Goal: Navigation & Orientation: Find specific page/section

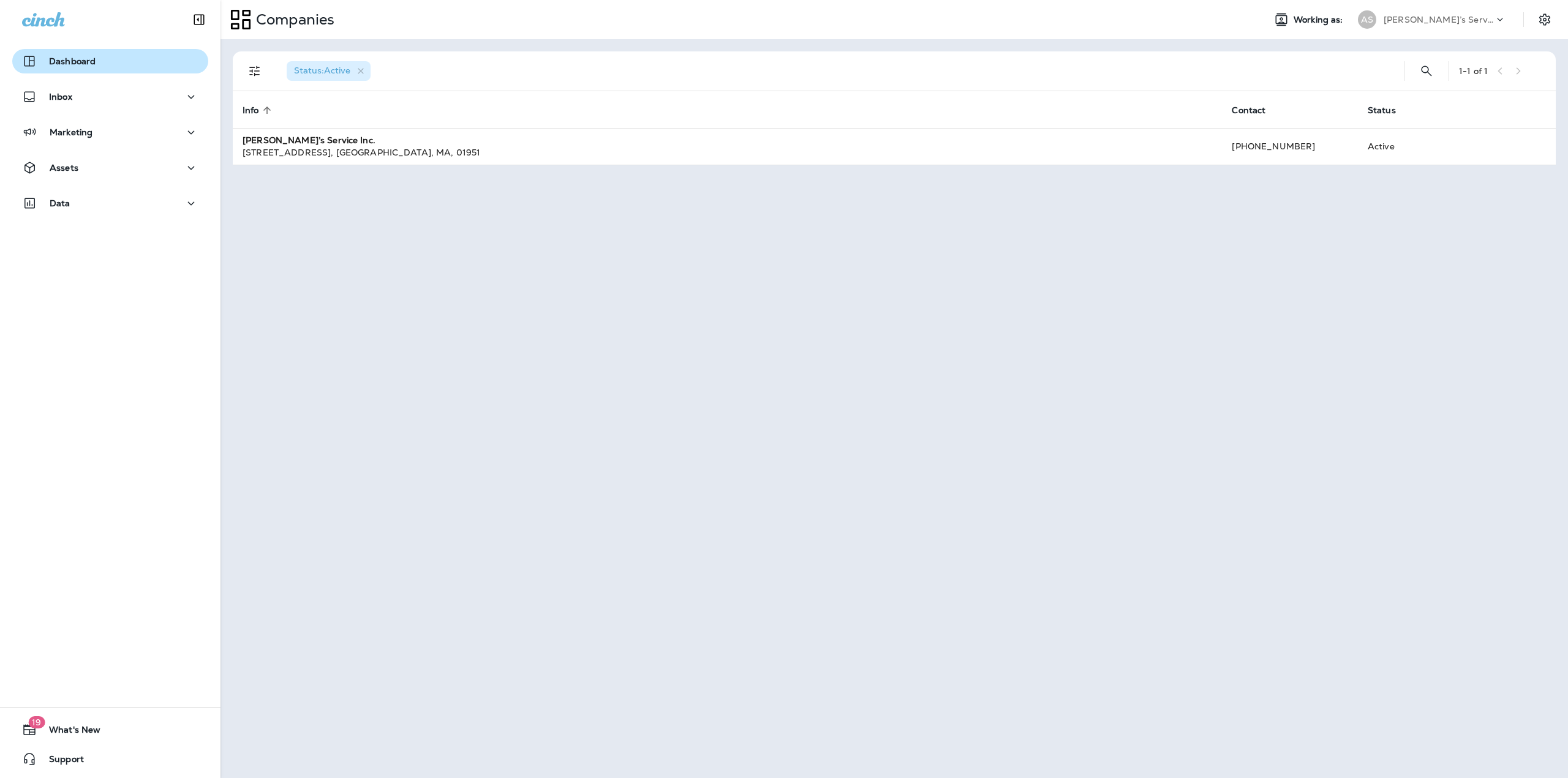
click at [57, 53] on button "Dashboard" at bounding box center [110, 61] width 196 height 25
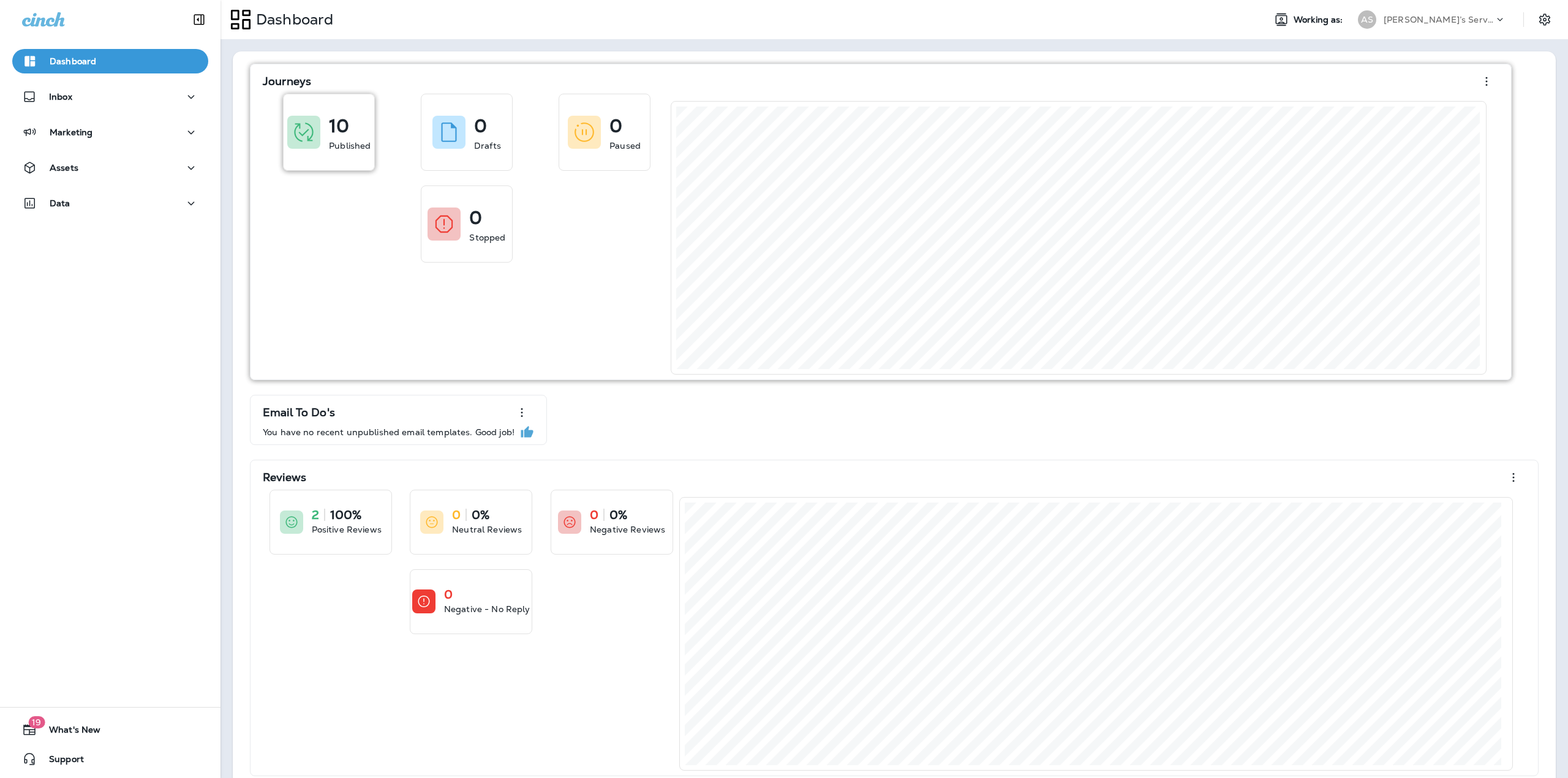
click at [327, 148] on div "10 Published" at bounding box center [328, 132] width 90 height 76
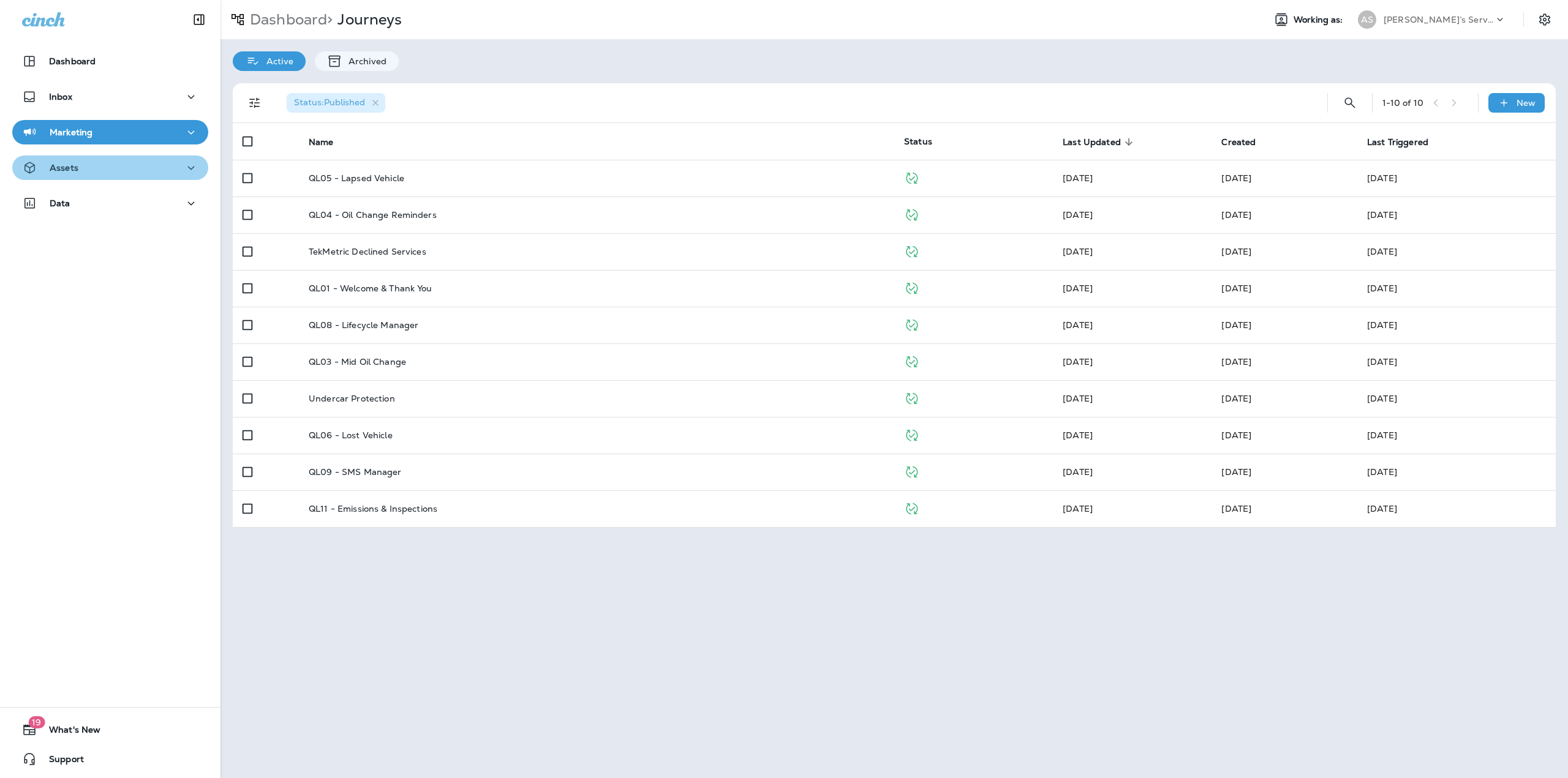
click at [110, 172] on div "Assets" at bounding box center [110, 168] width 176 height 15
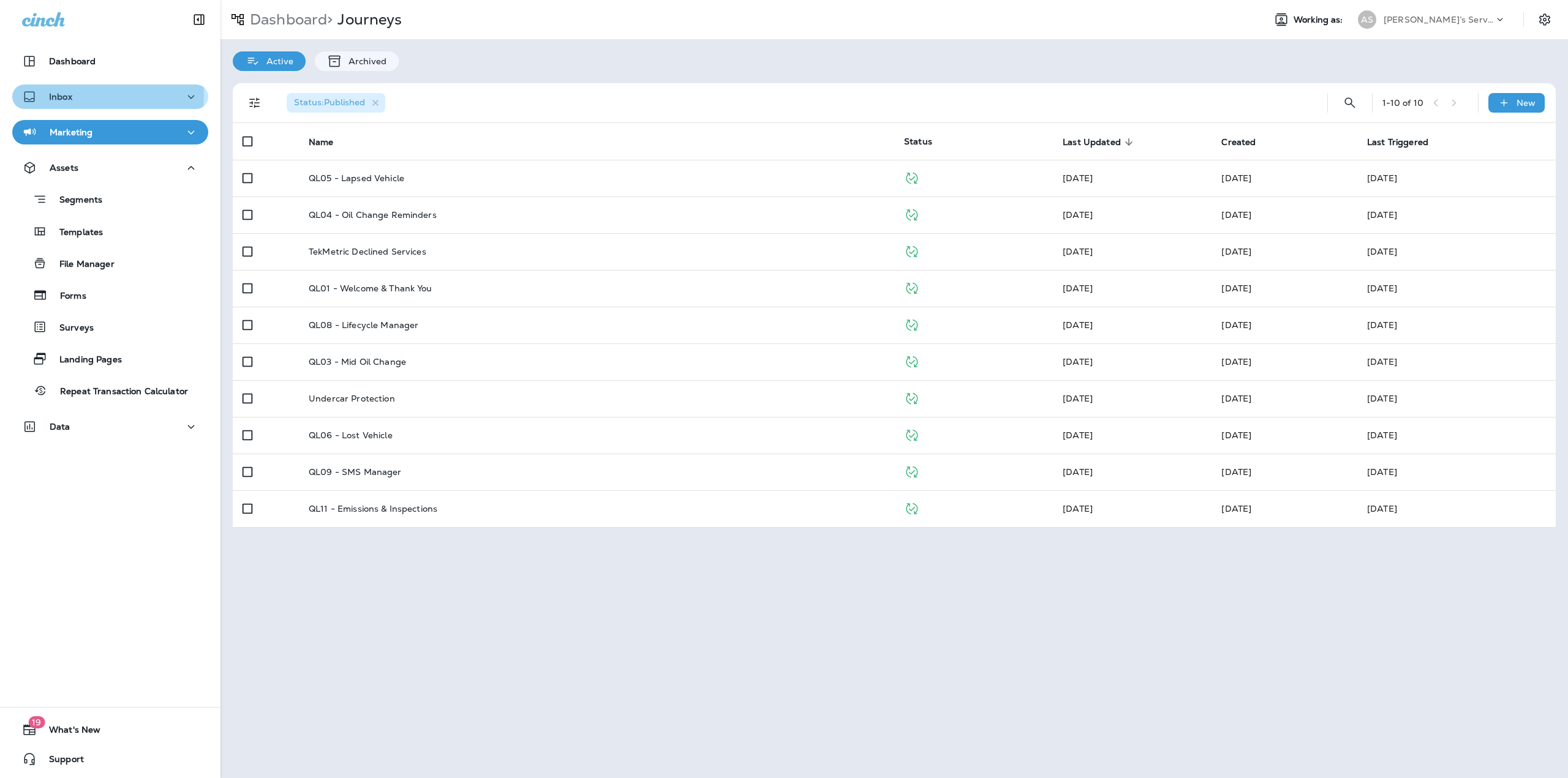
click at [90, 95] on div "Inbox" at bounding box center [110, 97] width 176 height 15
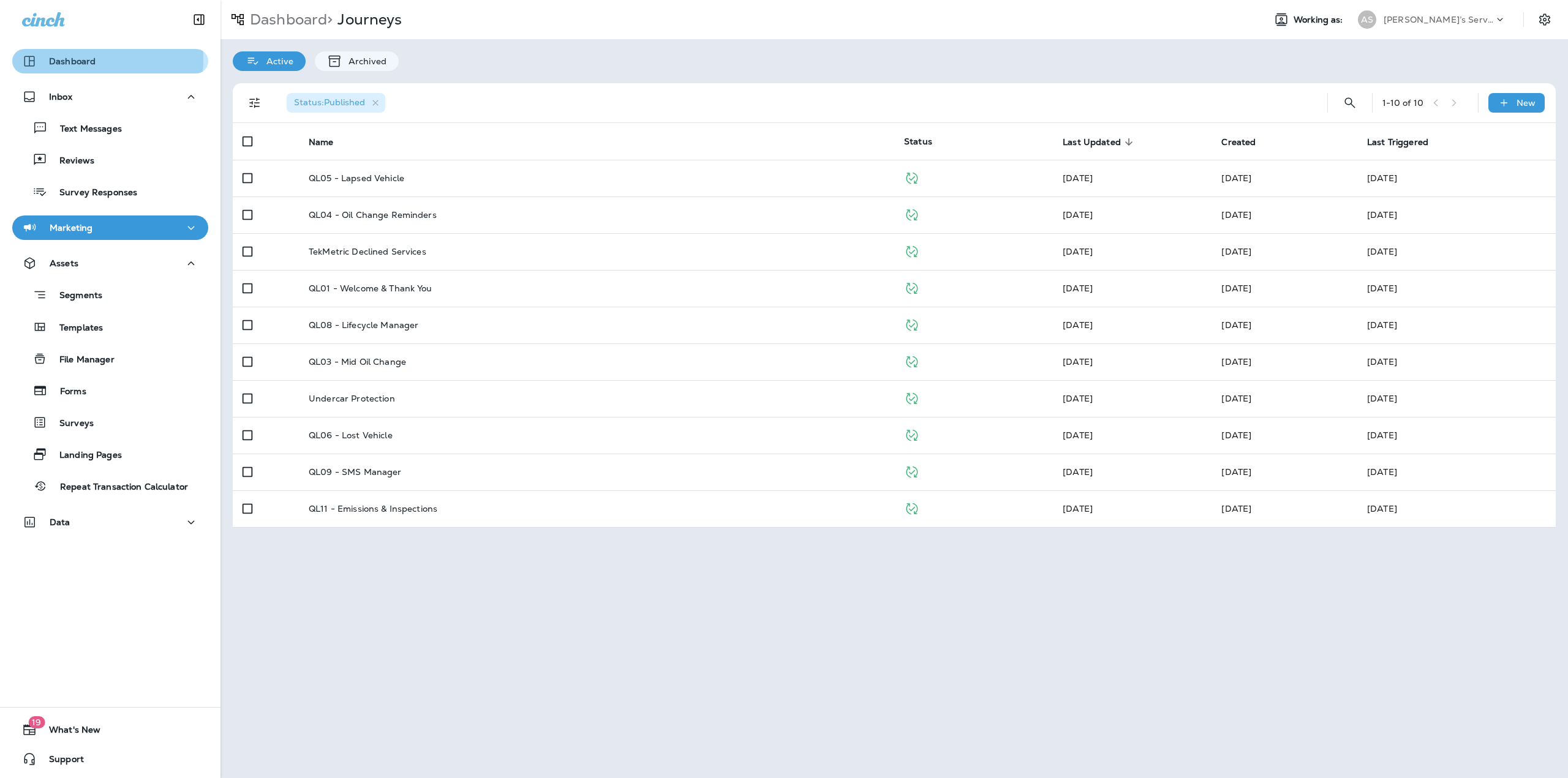
click at [93, 60] on p "Dashboard" at bounding box center [72, 61] width 46 height 10
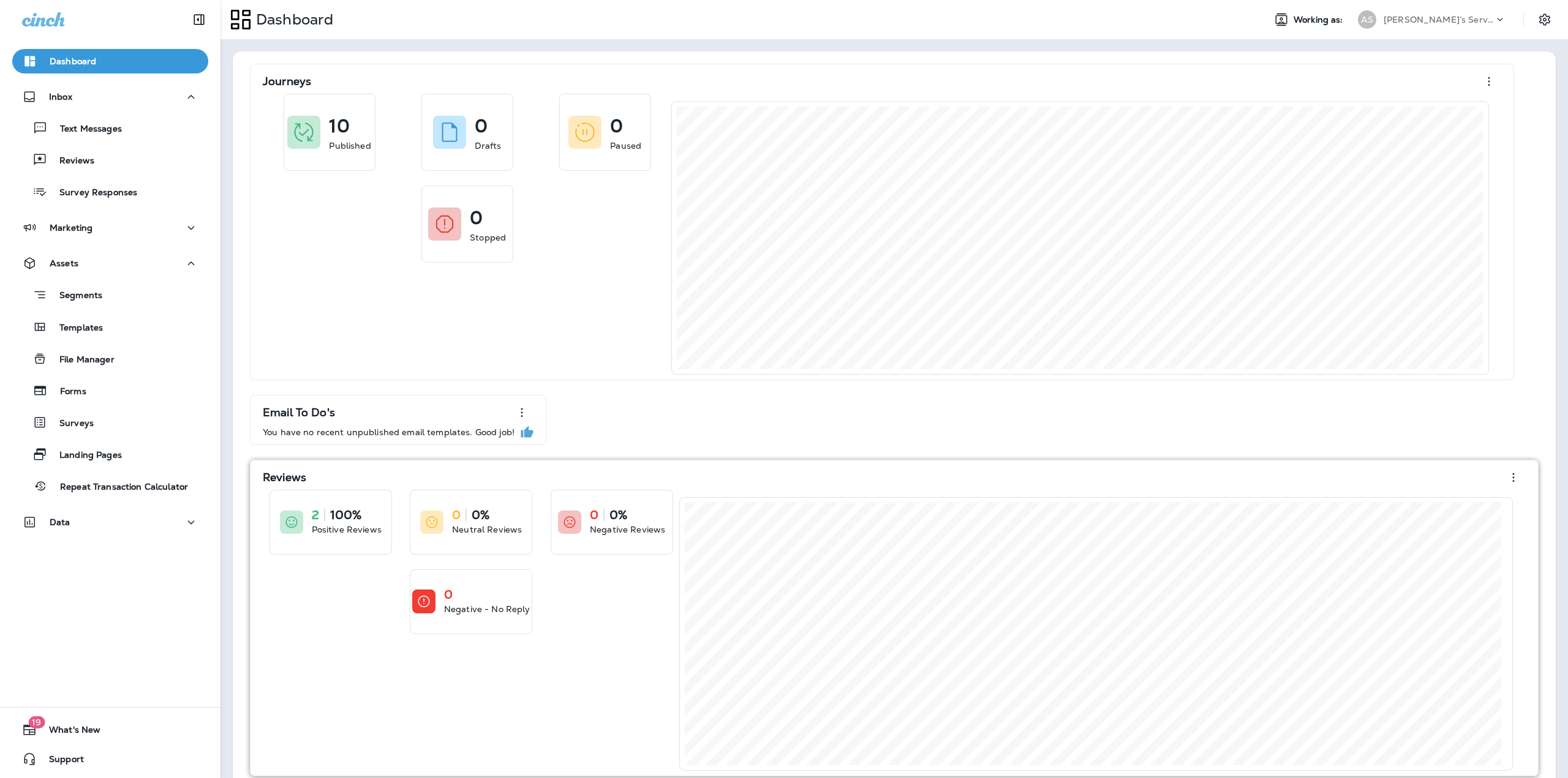
scroll to position [20, 0]
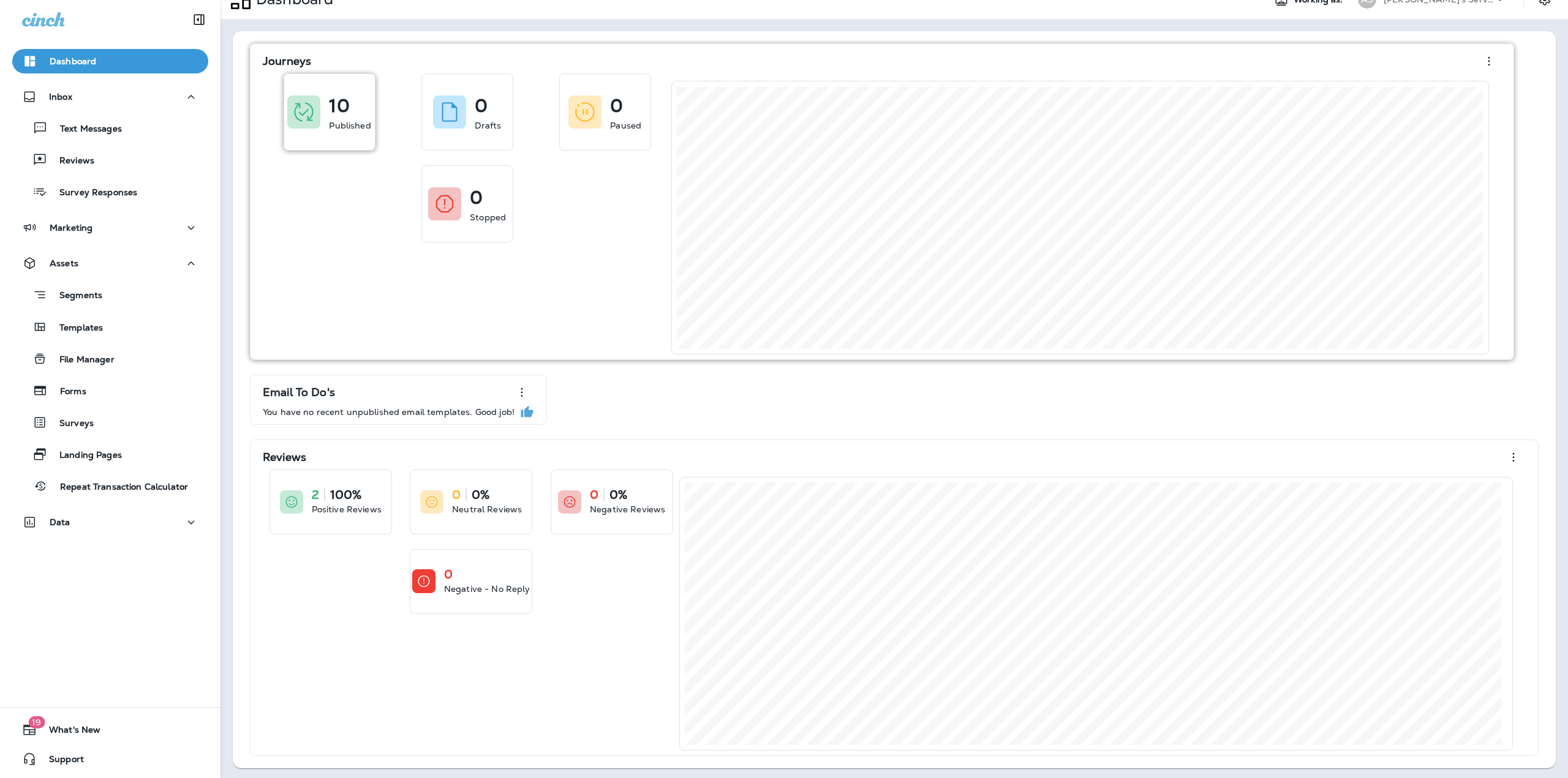
click at [360, 133] on div "10 Published" at bounding box center [329, 112] width 90 height 76
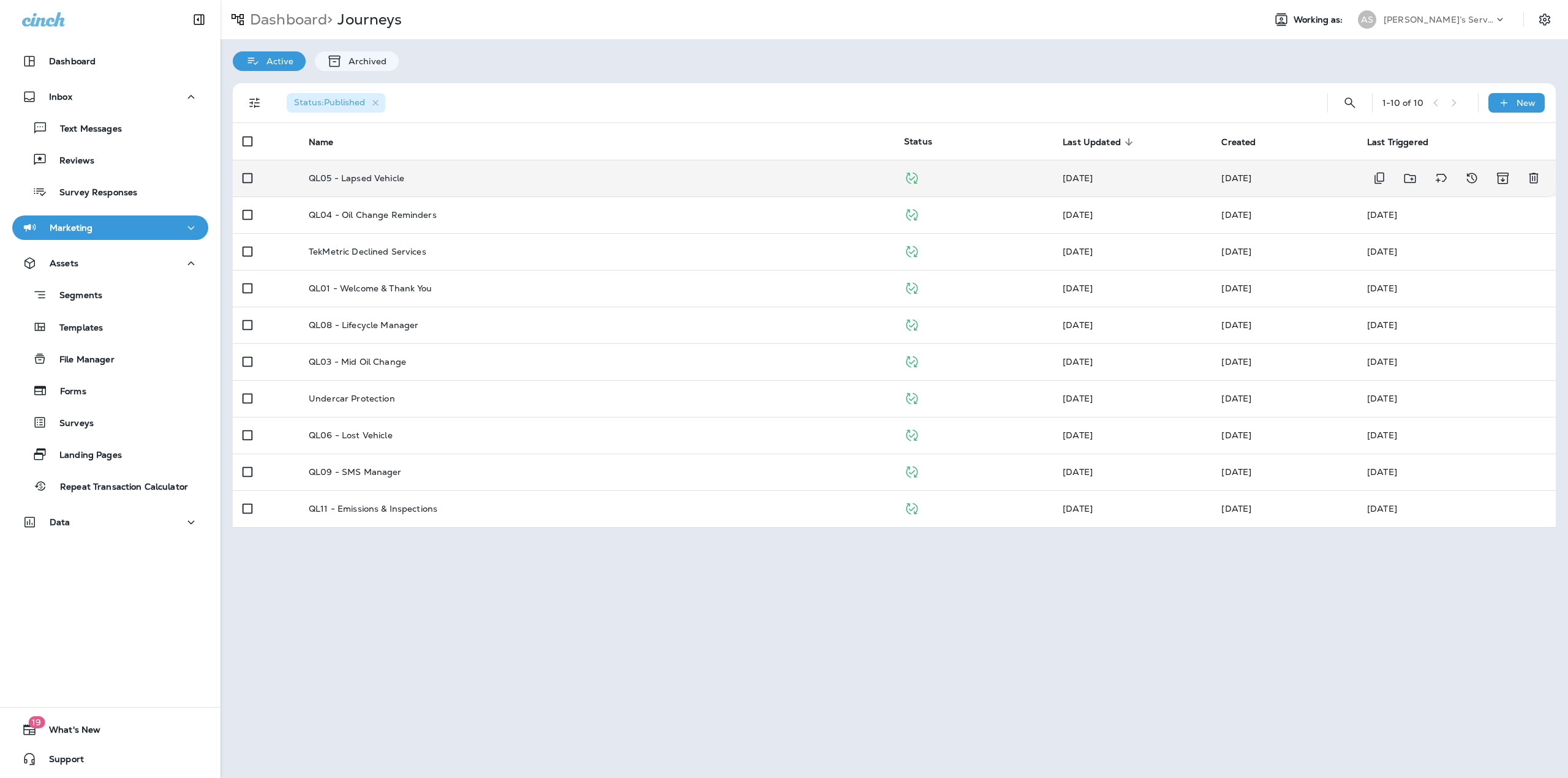
click at [359, 184] on td "QL05 - Lapsed Vehicle" at bounding box center [597, 178] width 595 height 36
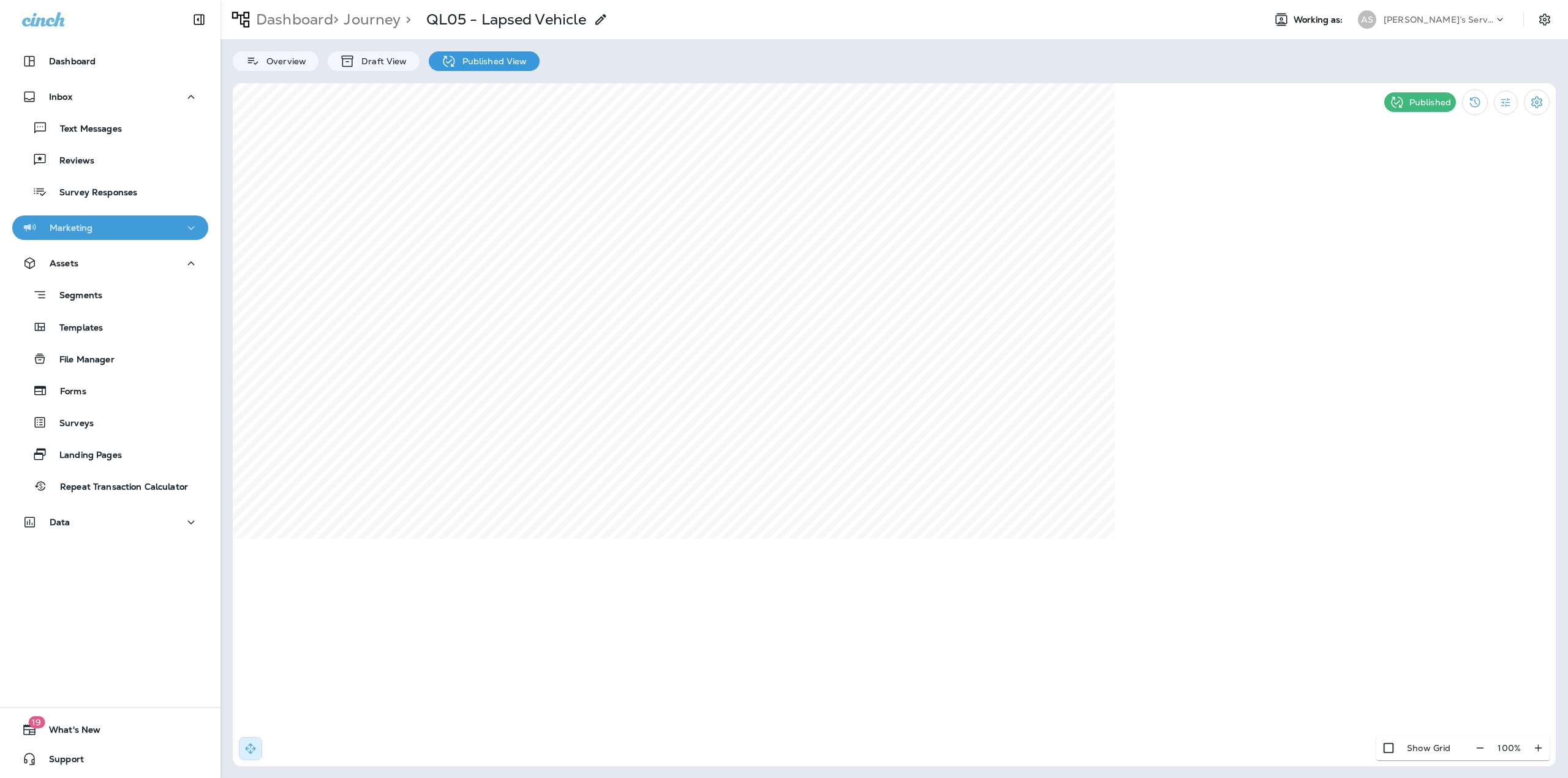
click at [137, 227] on div "Marketing" at bounding box center [110, 228] width 176 height 15
